Goal: Browse casually

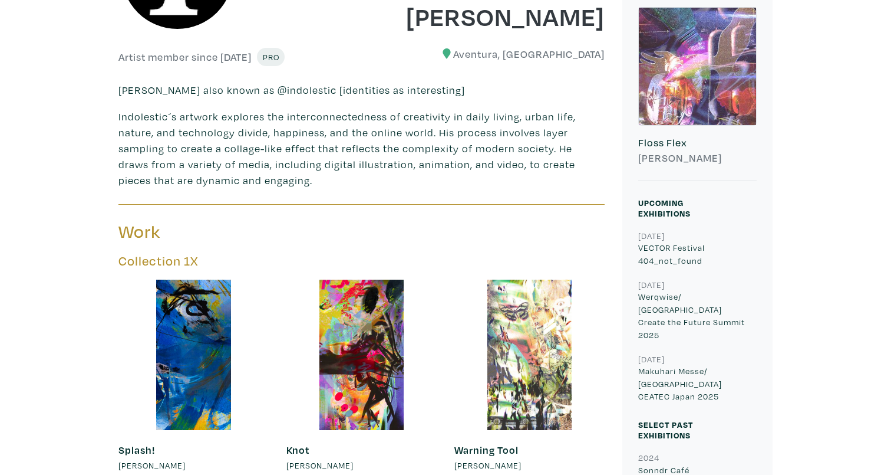
scroll to position [342, 0]
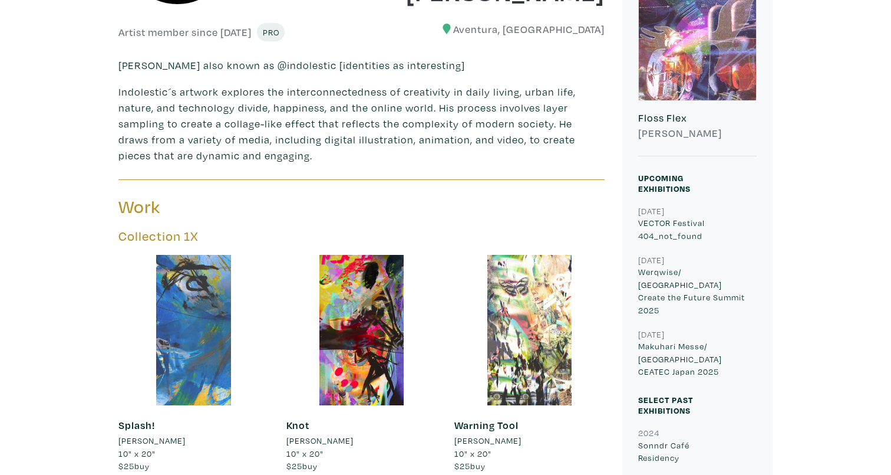
click at [196, 289] on div at bounding box center [193, 330] width 150 height 150
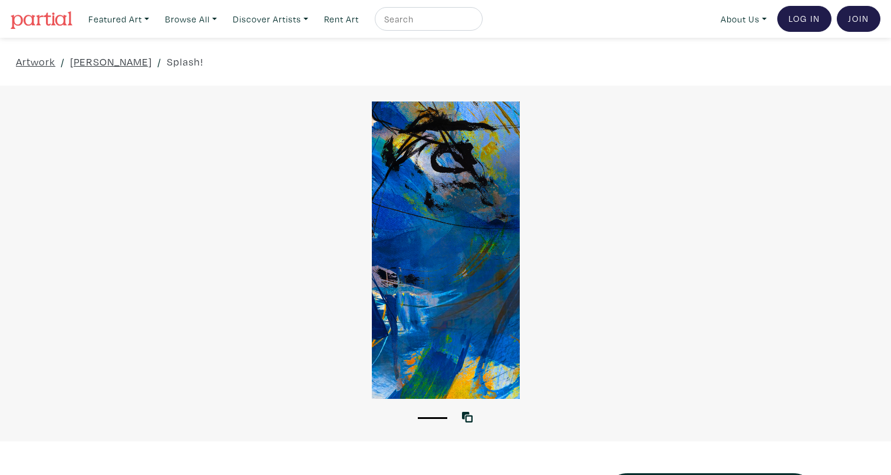
click at [453, 262] on div at bounding box center [445, 249] width 891 height 297
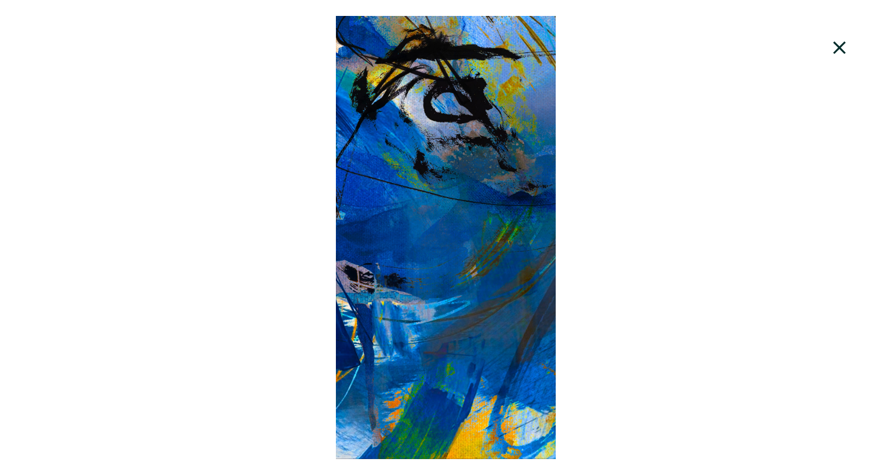
click at [462, 208] on div at bounding box center [445, 237] width 891 height 443
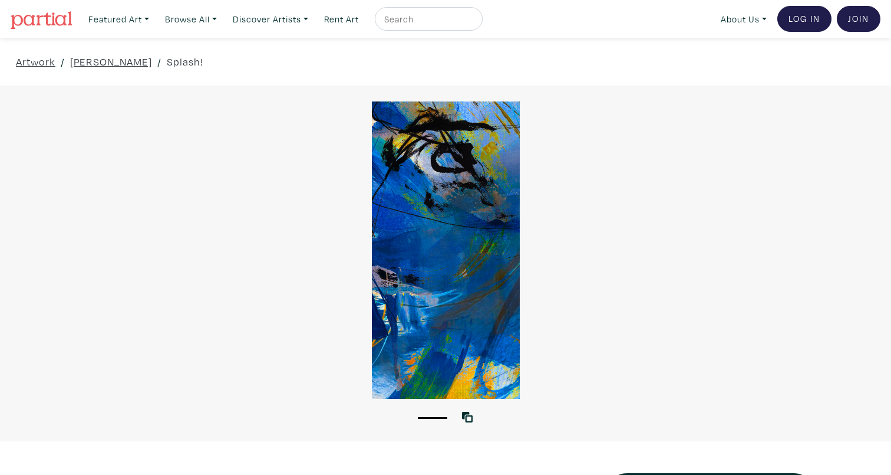
click at [462, 208] on div at bounding box center [445, 249] width 891 height 297
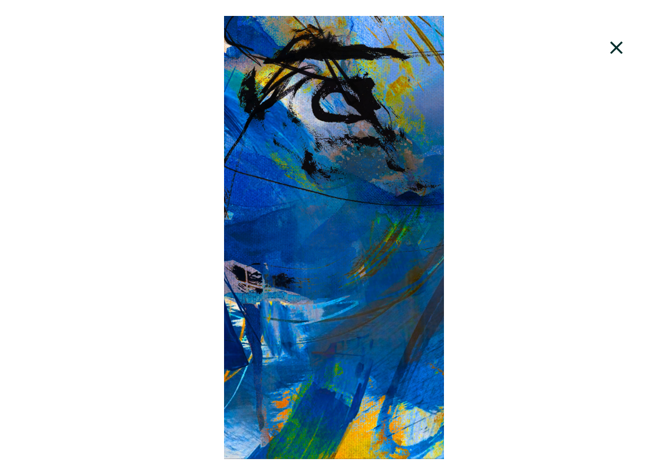
click at [625, 57] on icon at bounding box center [617, 48] width 40 height 32
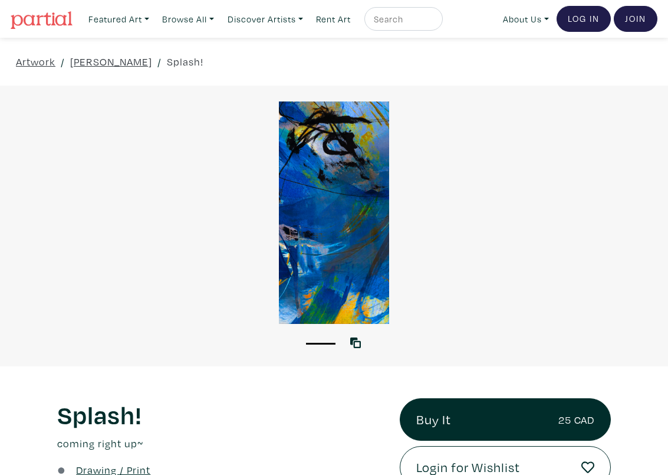
click at [361, 232] on div at bounding box center [334, 212] width 668 height 222
